Goal: Check status: Check status

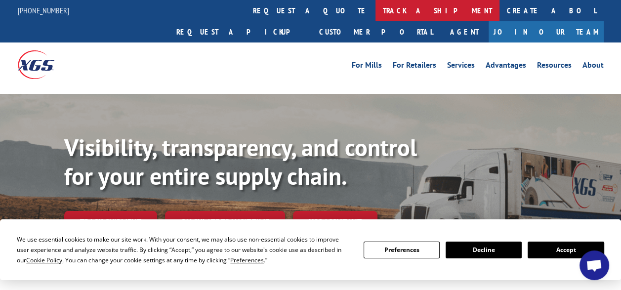
click at [375, 11] on link "track a shipment" at bounding box center [437, 10] width 124 height 21
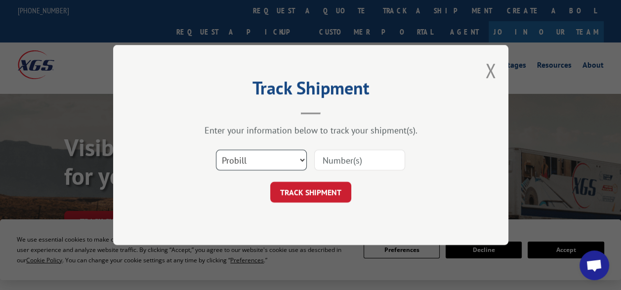
click at [301, 158] on select "Select category... Probill BOL PO" at bounding box center [261, 160] width 91 height 21
select select "bol"
click at [216, 150] on select "Select category... Probill BOL PO" at bounding box center [261, 160] width 91 height 21
click at [335, 159] on input at bounding box center [359, 160] width 91 height 21
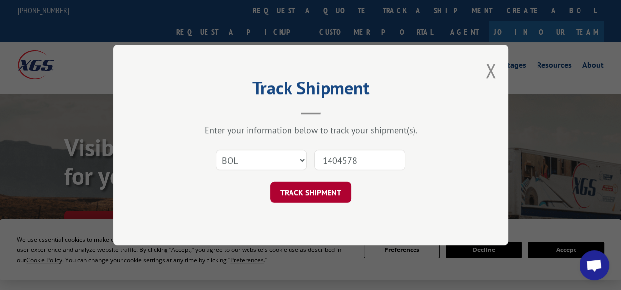
type input "1404578"
click at [309, 194] on button "TRACK SHIPMENT" at bounding box center [310, 192] width 81 height 21
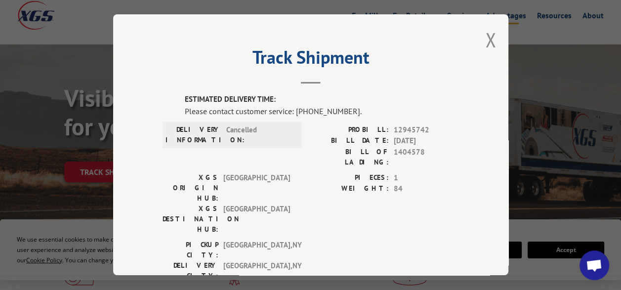
click at [486, 41] on button "Close modal" at bounding box center [490, 40] width 11 height 26
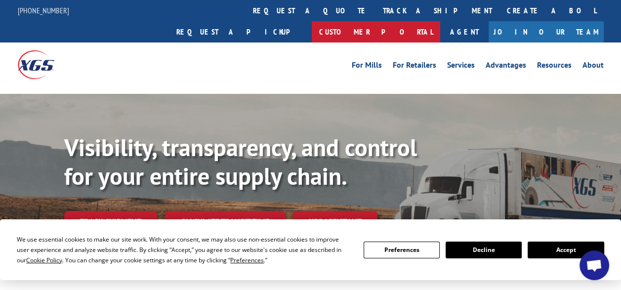
click at [440, 21] on link "Customer Portal" at bounding box center [376, 31] width 128 height 21
